Goal: Task Accomplishment & Management: Use online tool/utility

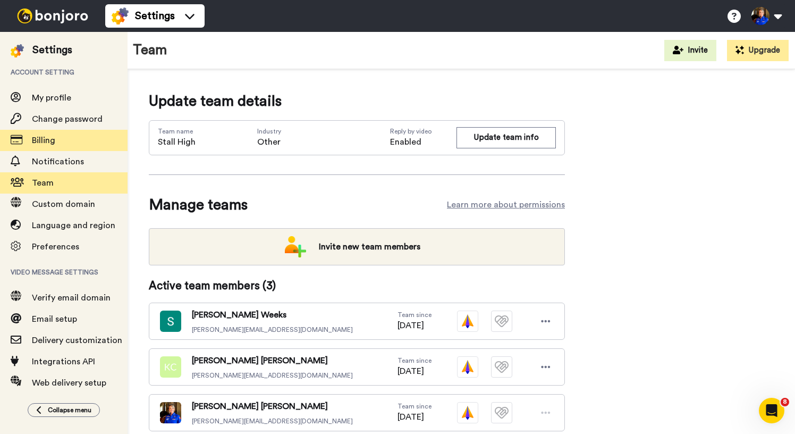
scroll to position [111, 0]
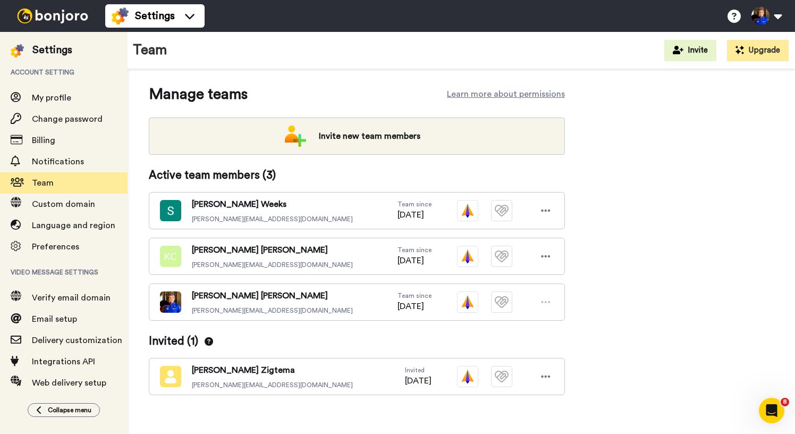
click at [41, 13] on img at bounding box center [53, 16] width 80 height 15
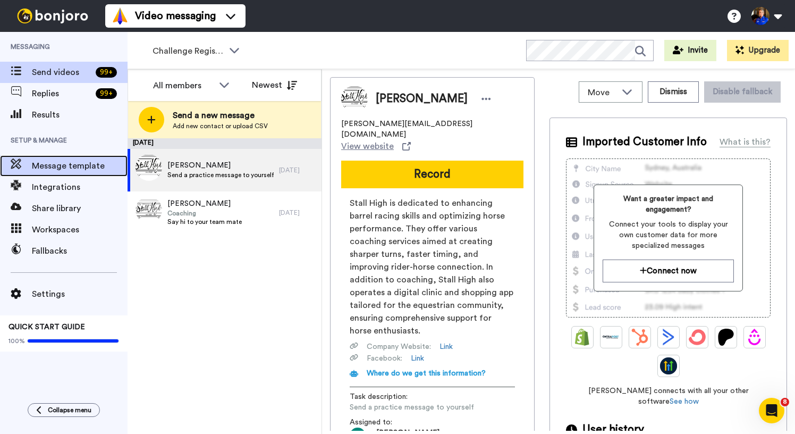
click at [77, 166] on span "Message template" at bounding box center [80, 165] width 96 height 13
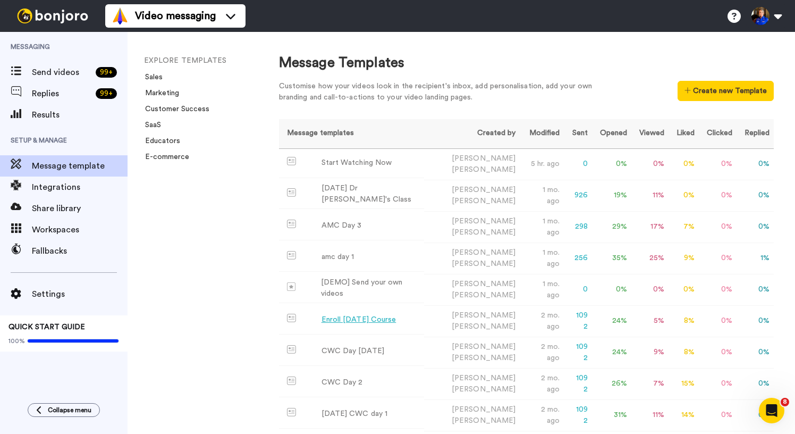
scroll to position [215, 0]
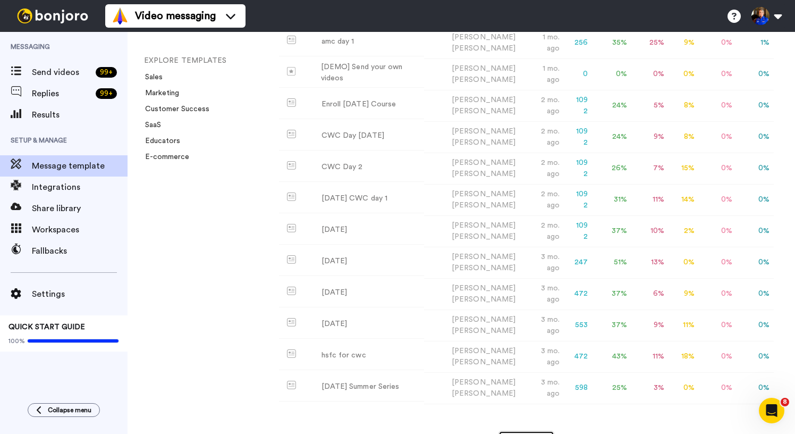
click at [538, 430] on button "Load More" at bounding box center [526, 439] width 56 height 19
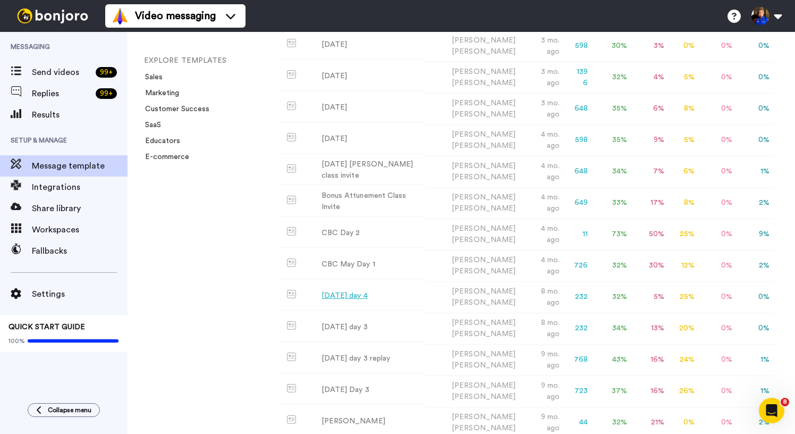
scroll to position [653, 0]
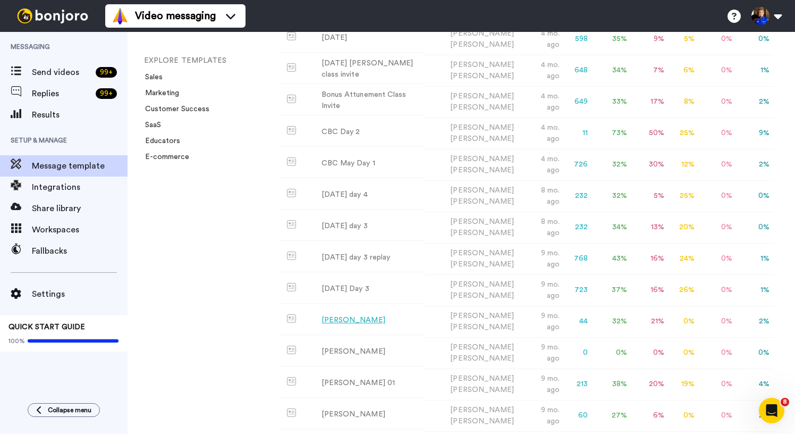
scroll to position [1183, 0]
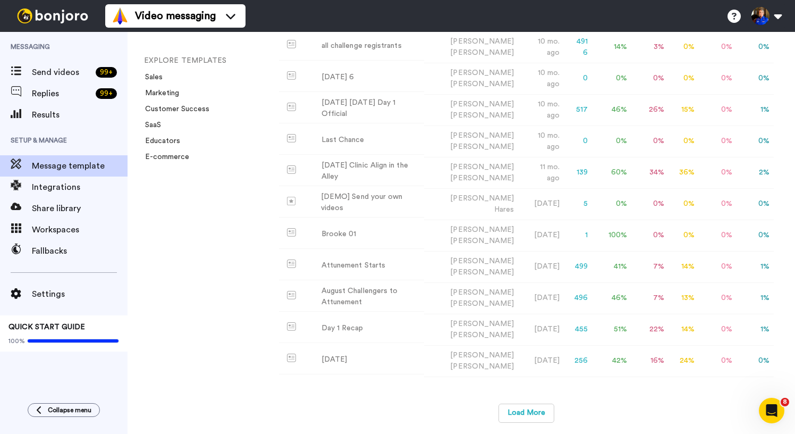
click at [555, 409] on div "Load More" at bounding box center [526, 418] width 495 height 30
click at [527, 410] on button "Load More" at bounding box center [526, 412] width 56 height 19
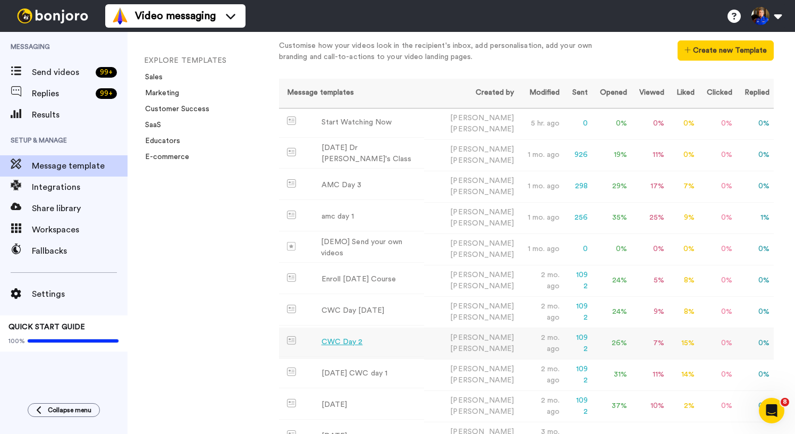
scroll to position [0, 0]
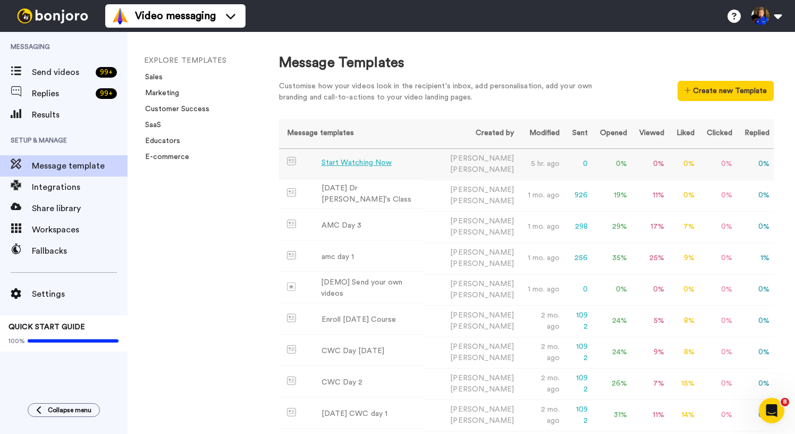
click at [363, 166] on div "Start Watching Now" at bounding box center [356, 162] width 70 height 11
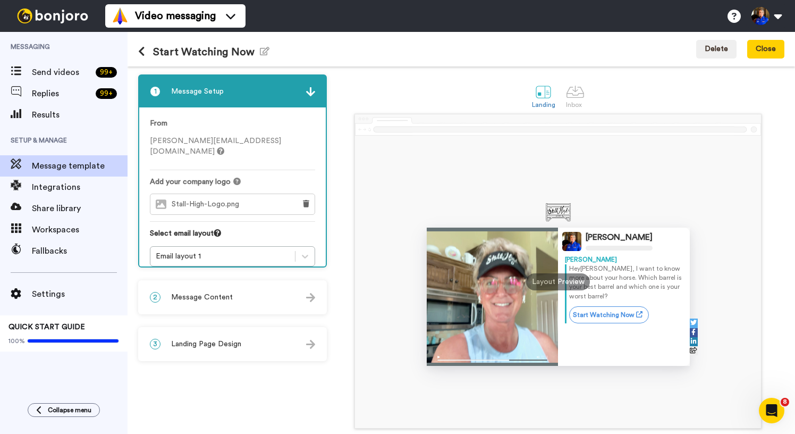
click at [233, 312] on div "2 Message Content" at bounding box center [232, 297] width 186 height 32
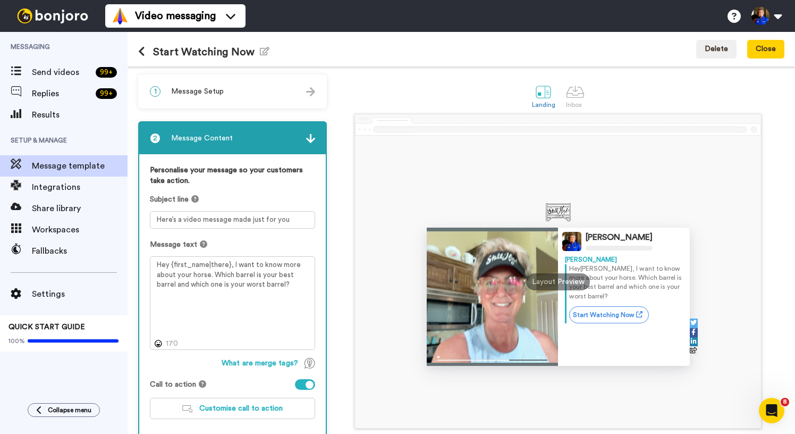
scroll to position [60, 0]
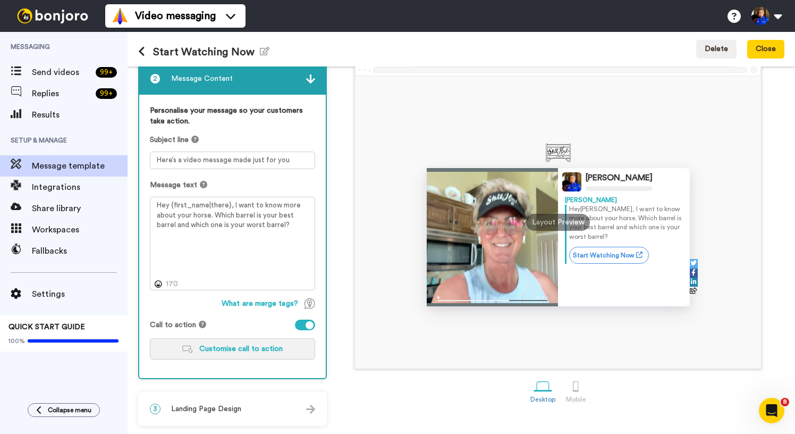
click at [252, 347] on span "Customise call to action" at bounding box center [240, 348] width 83 height 7
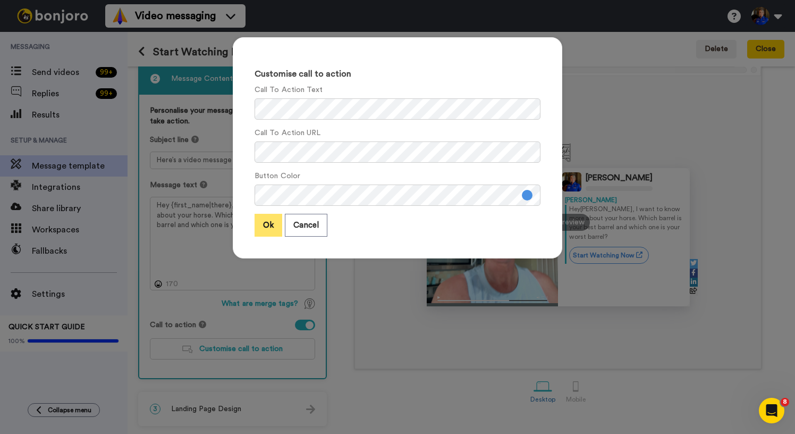
click at [271, 231] on button "Ok" at bounding box center [268, 225] width 28 height 23
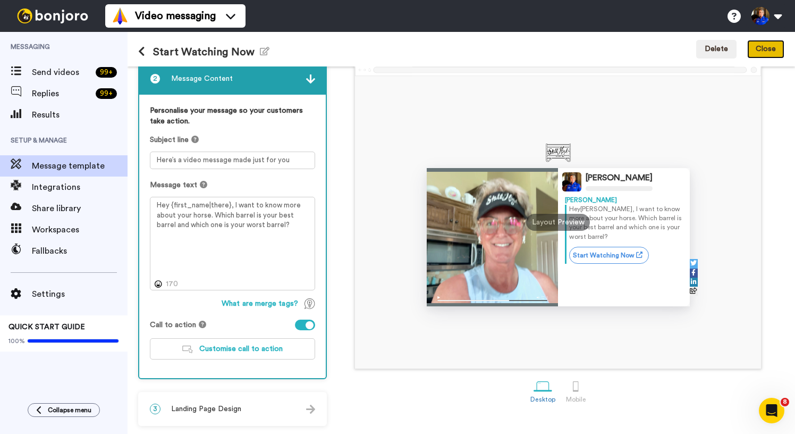
click at [762, 52] on button "Close" at bounding box center [765, 49] width 37 height 19
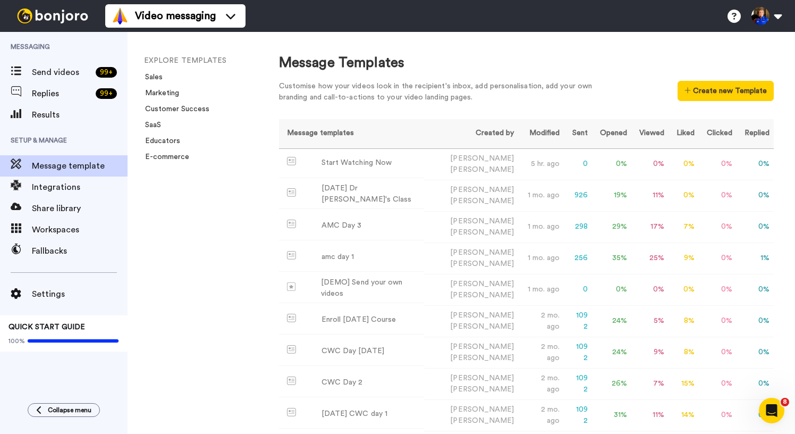
click at [495, 56] on div "Message Templates" at bounding box center [526, 63] width 495 height 20
click at [369, 168] on div "Start Watching Now" at bounding box center [356, 162] width 70 height 11
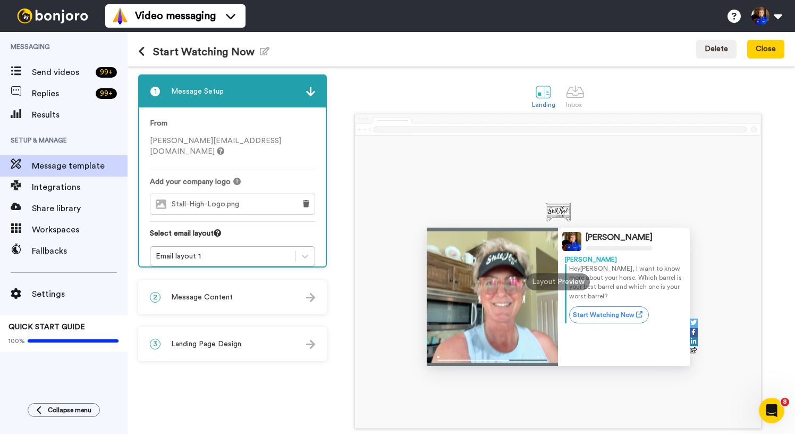
click at [264, 298] on div "2 Message Content" at bounding box center [232, 297] width 186 height 32
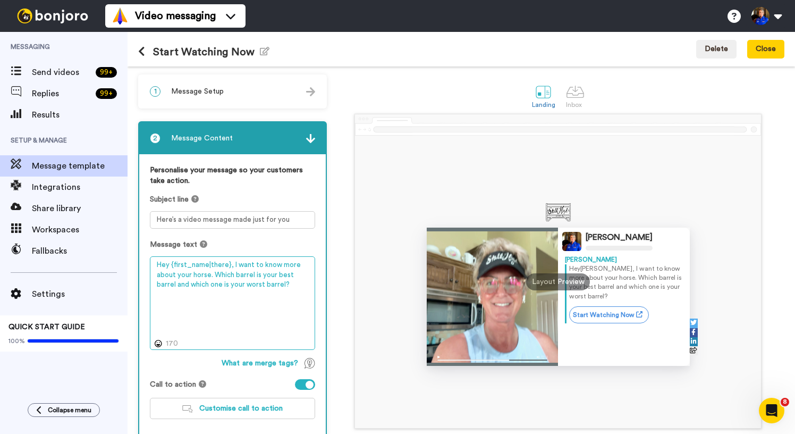
drag, startPoint x: 251, startPoint y: 316, endPoint x: 271, endPoint y: 315, distance: 20.7
click at [251, 316] on textarea "Hey {first_name|there}, I want to know more about your horse. Which barrel is y…" at bounding box center [232, 303] width 165 height 94
paste textarea "Here's a link to kickstart your clinic with some videos on how much the angles …"
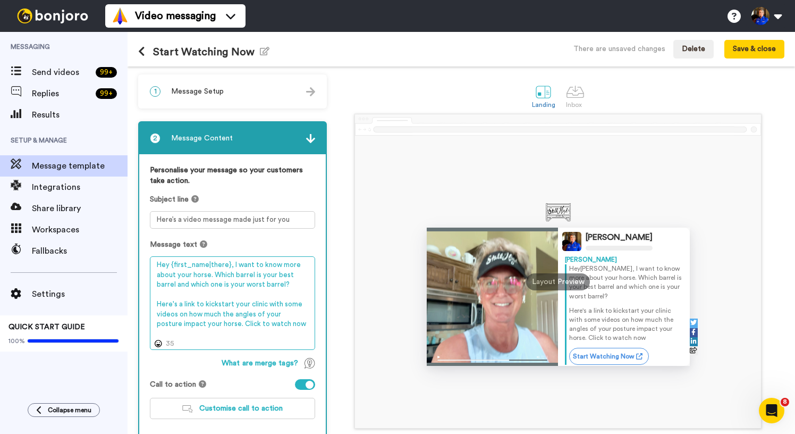
drag, startPoint x: 172, startPoint y: 322, endPoint x: 253, endPoint y: 326, distance: 81.4
click at [231, 326] on textarea "Hey {first_name|there}, I want to know more about your horse. Which barrel is y…" at bounding box center [232, 303] width 165 height 94
click at [255, 326] on textarea "Hey {first_name|there}, I want to know more about your horse. Which barrel is y…" at bounding box center [232, 303] width 165 height 94
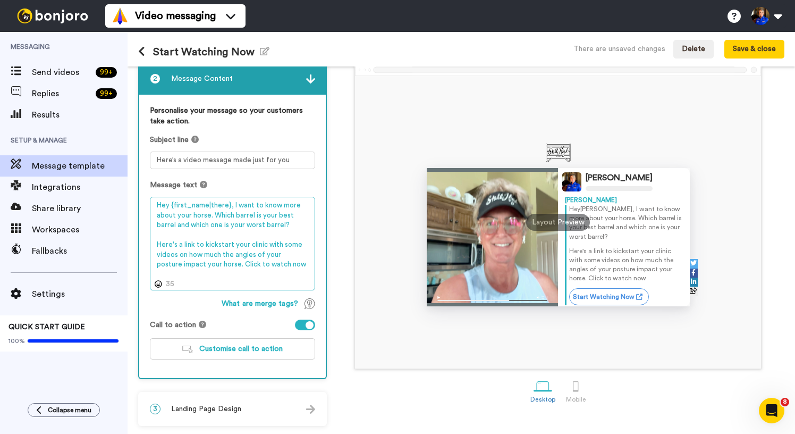
click at [243, 264] on textarea "Hey {first_name|there}, I want to know more about your horse. Which barrel is y…" at bounding box center [232, 244] width 165 height 94
type textarea "Hey {first_name|there}, I want to know more about your horse. Which barrel is y…"
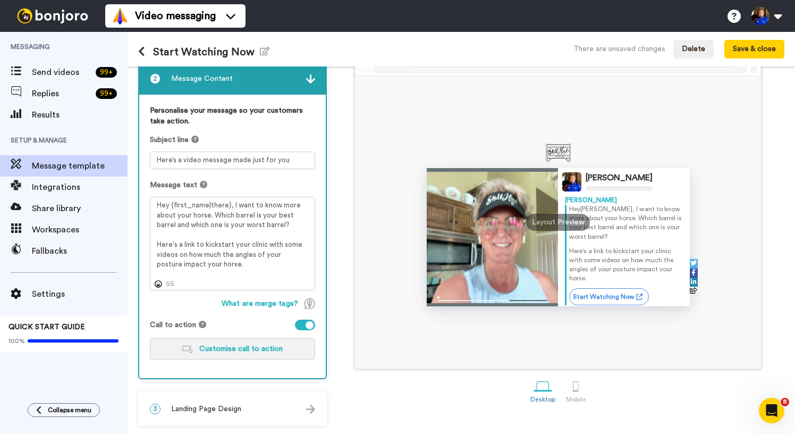
click at [232, 350] on span "Customise call to action" at bounding box center [240, 348] width 83 height 7
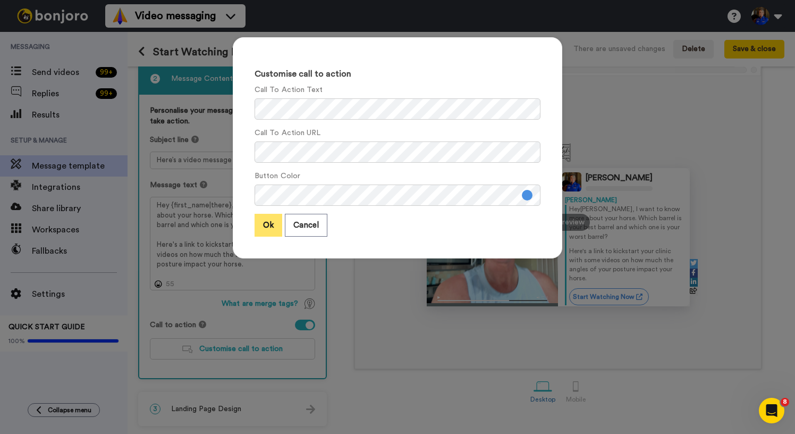
click at [268, 225] on button "Ok" at bounding box center [268, 225] width 28 height 23
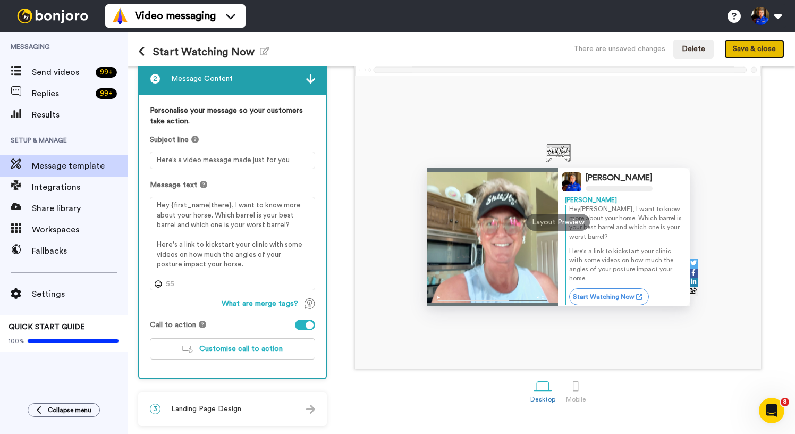
click at [750, 53] on button "Save & close" at bounding box center [754, 49] width 60 height 19
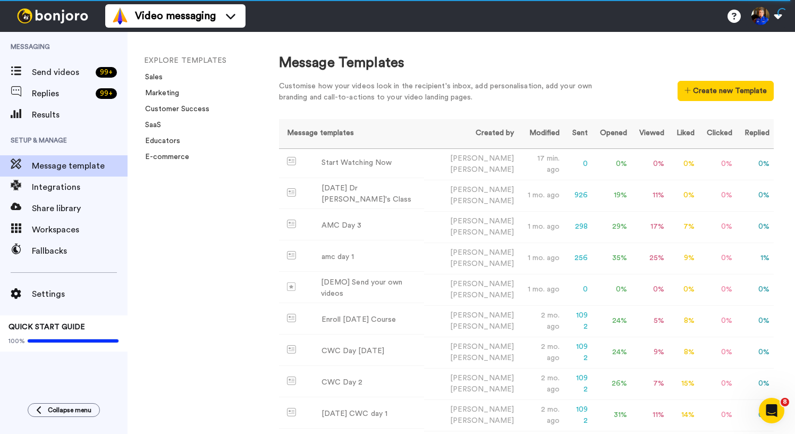
click at [442, 62] on div "Message Templates" at bounding box center [526, 63] width 495 height 20
click at [496, 34] on div "Message Templates Customise how your videos look in the recipient's inbox, add …" at bounding box center [526, 233] width 537 height 402
